Goal: Information Seeking & Learning: Learn about a topic

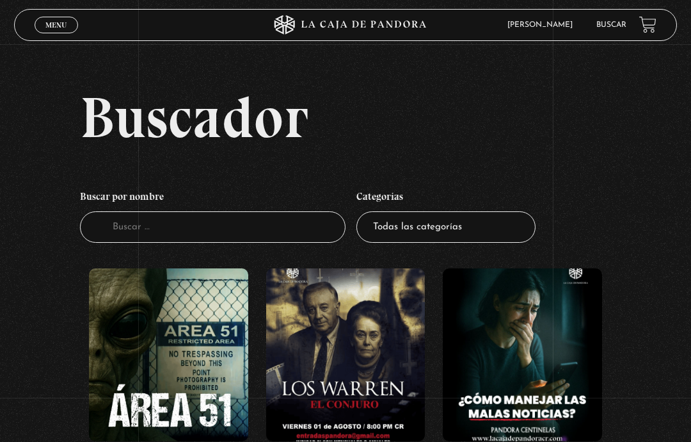
click at [488, 237] on select "Todas las categorías 11:11 Humanitario (1) Amo los [DATE] (2) Análisis de serie…" at bounding box center [445, 226] width 179 height 31
select select "centinelas"
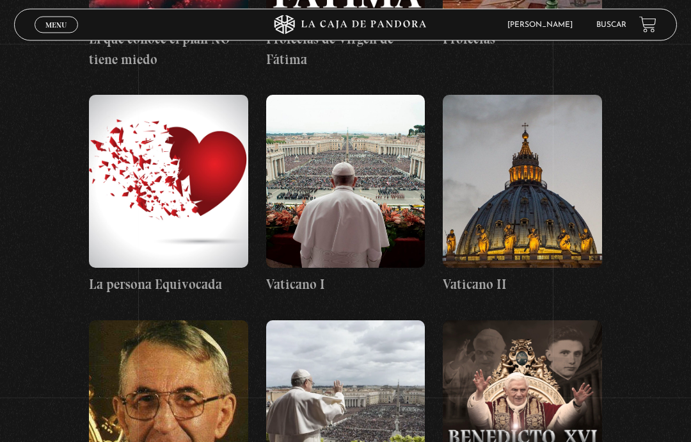
scroll to position [6165, 0]
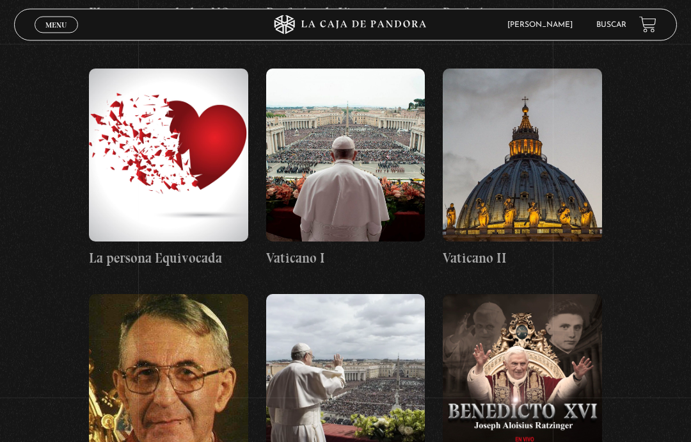
click at [180, 304] on figure at bounding box center [168, 380] width 159 height 173
